Goal: Navigation & Orientation: Find specific page/section

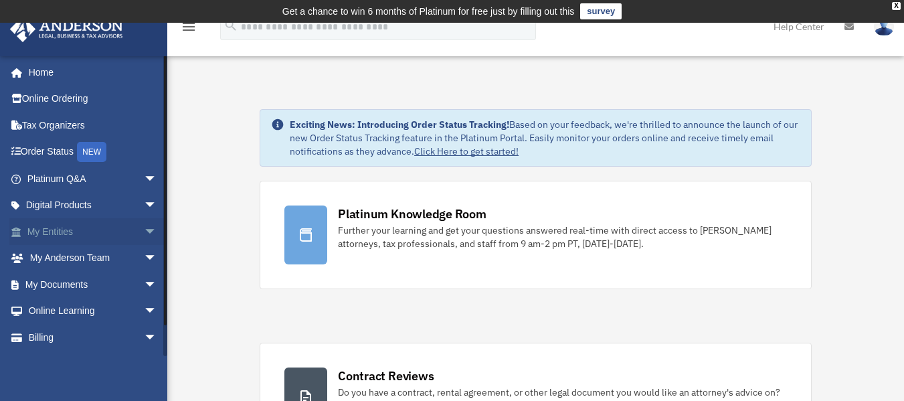
click at [49, 223] on link "My Entities arrow_drop_down" at bounding box center [93, 231] width 168 height 27
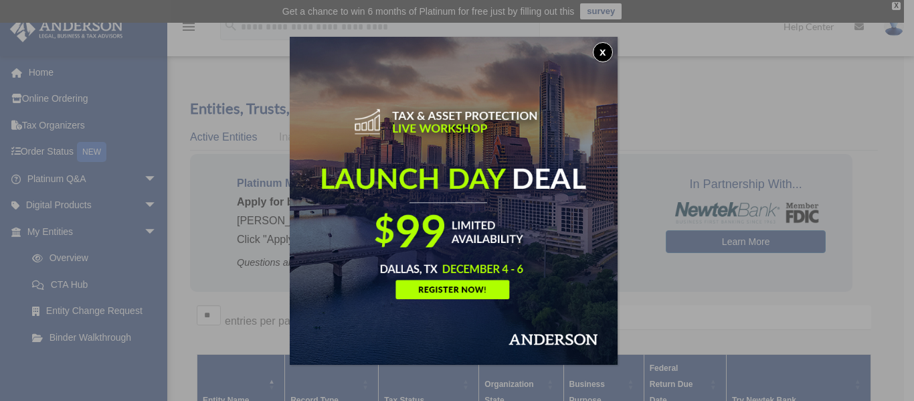
click at [603, 49] on button "x" at bounding box center [603, 52] width 20 height 20
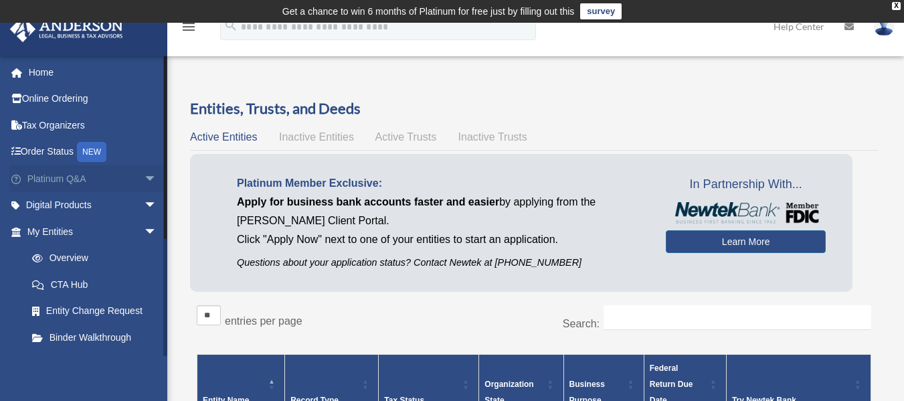
click at [59, 181] on link "Platinum Q&A arrow_drop_down" at bounding box center [93, 178] width 168 height 27
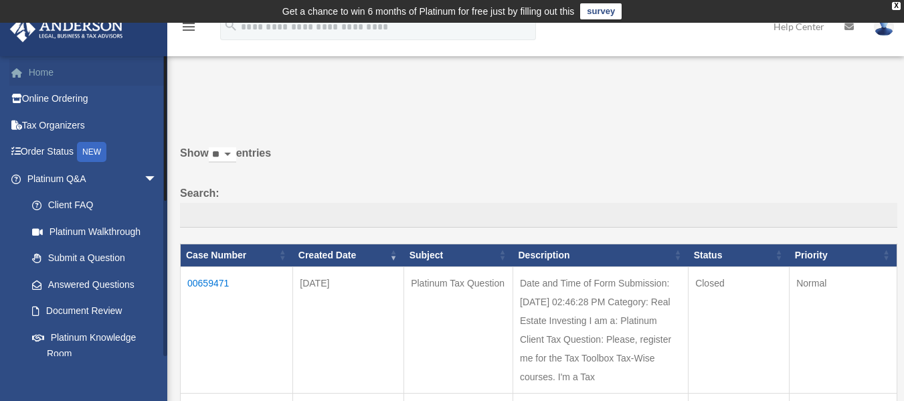
click at [39, 68] on link "Home" at bounding box center [93, 72] width 168 height 27
